Goal: Check status: Check status

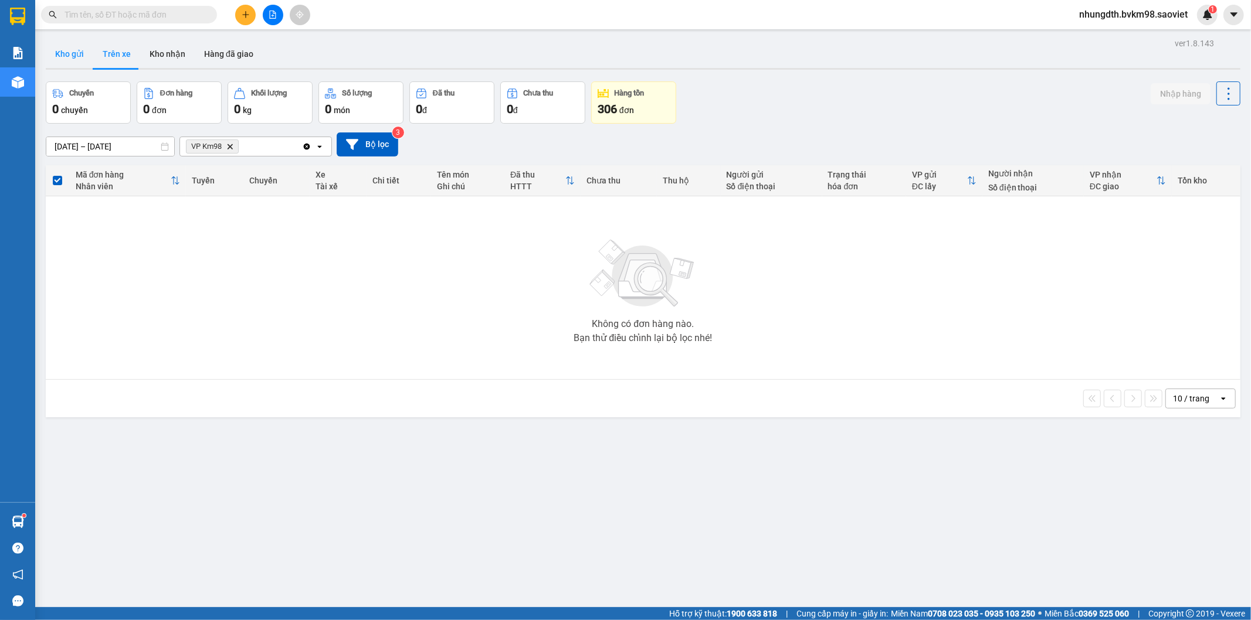
click at [66, 50] on button "Kho gửi" at bounding box center [70, 54] width 48 height 28
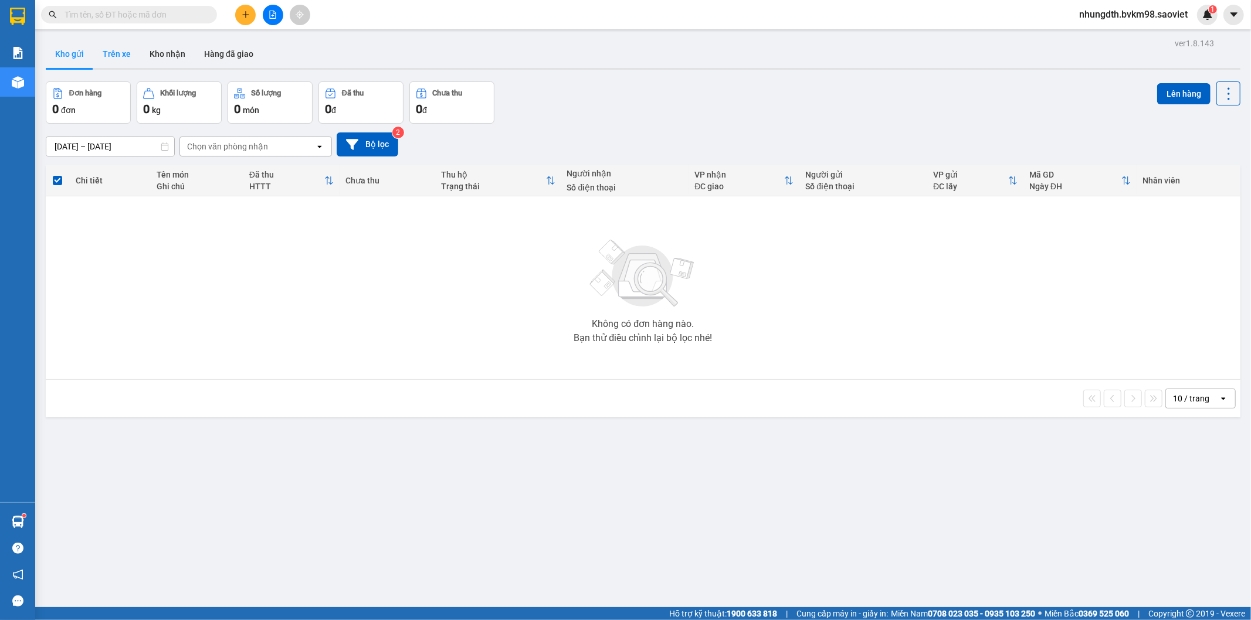
click at [128, 51] on button "Trên xe" at bounding box center [116, 54] width 47 height 28
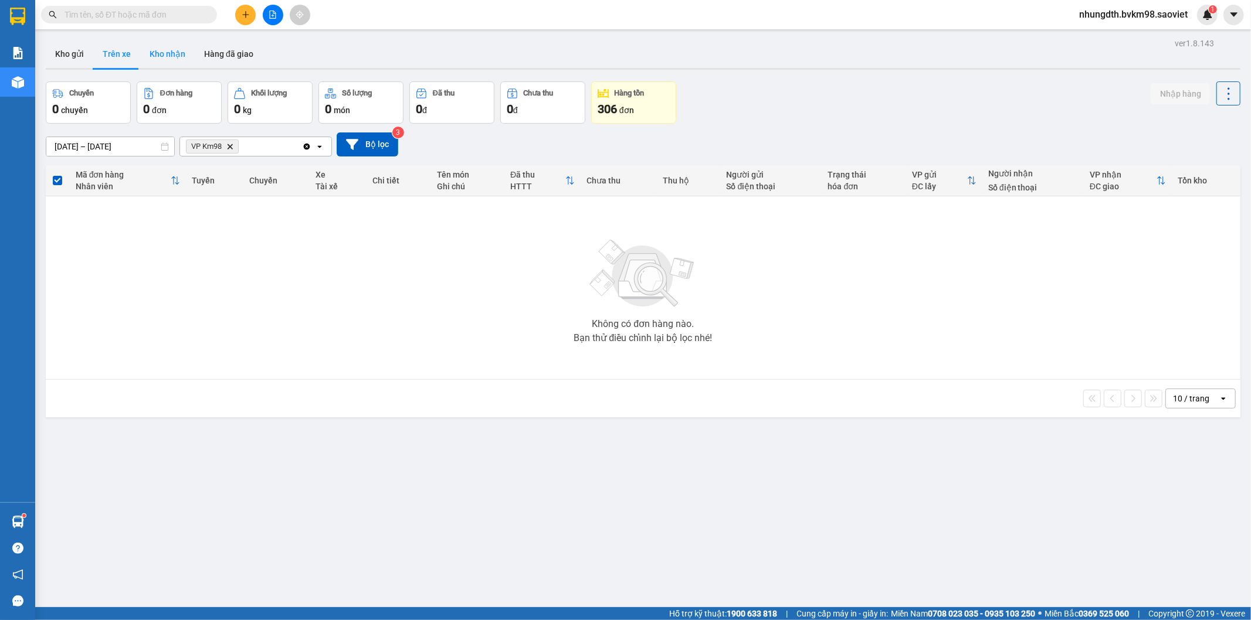
click at [167, 51] on button "Kho nhận" at bounding box center [167, 54] width 55 height 28
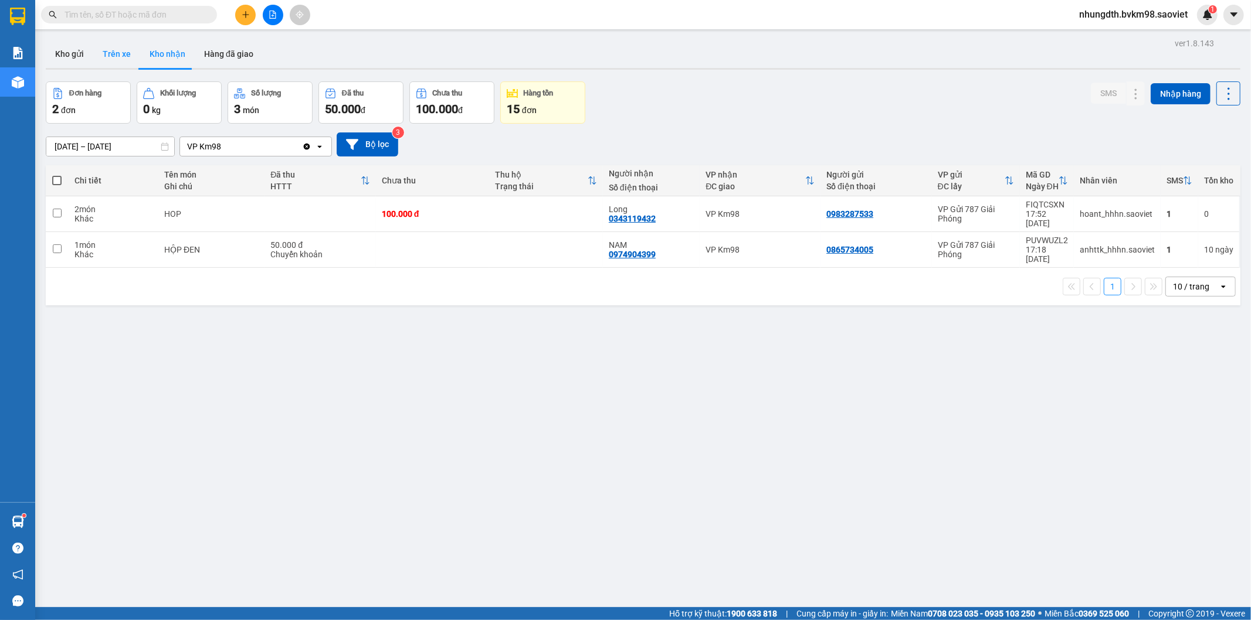
click at [111, 55] on button "Trên xe" at bounding box center [116, 54] width 47 height 28
type input "[DATE] – [DATE]"
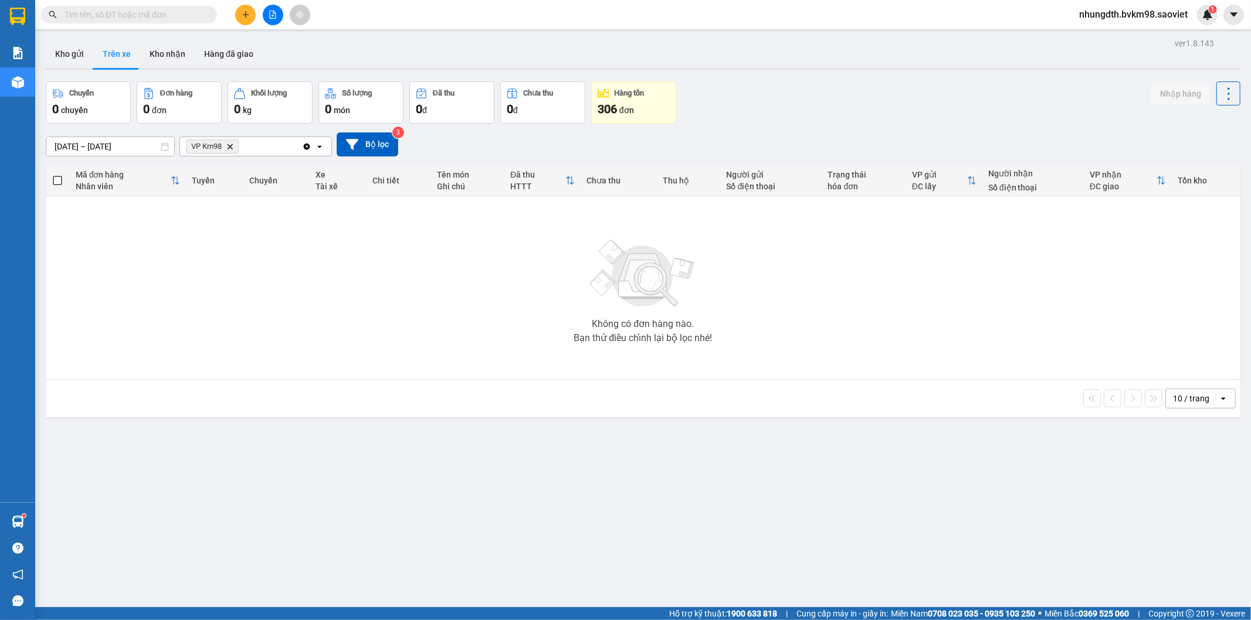
click at [115, 147] on input "[DATE] – [DATE]" at bounding box center [110, 146] width 128 height 19
click at [433, 254] on div "Không có đơn hàng nào. Bạn thử điều chỉnh lại bộ lọc nhé!" at bounding box center [643, 288] width 1183 height 176
click at [59, 49] on button "Kho gửi" at bounding box center [70, 54] width 48 height 28
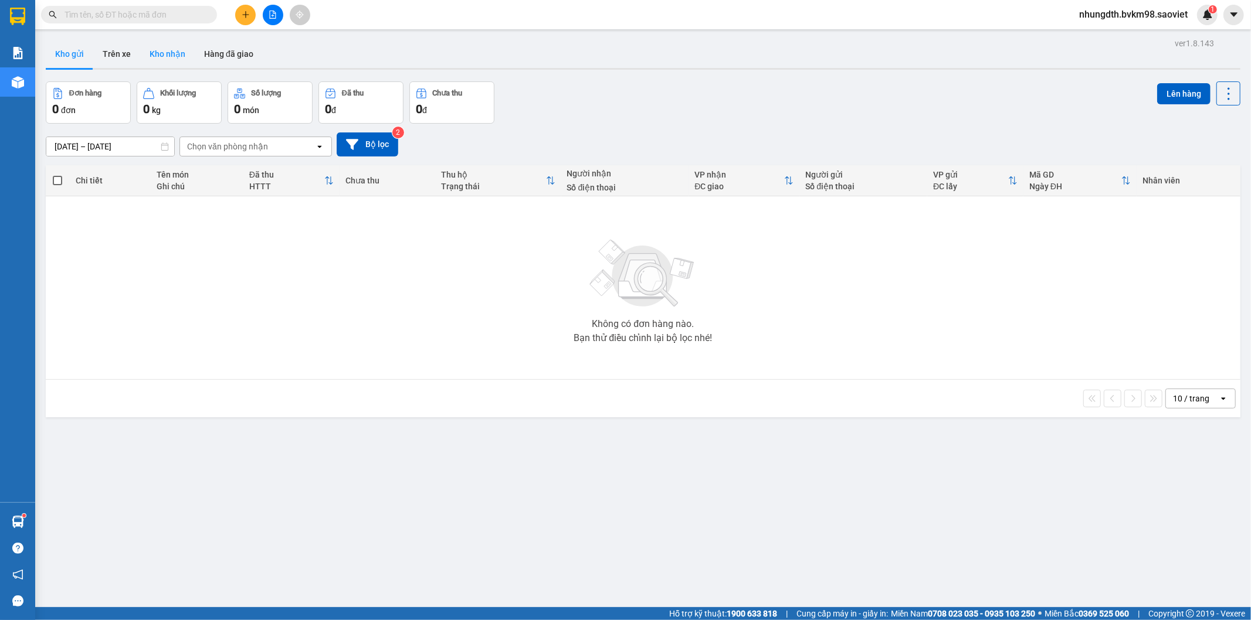
click at [166, 55] on button "Kho nhận" at bounding box center [167, 54] width 55 height 28
